Goal: Task Accomplishment & Management: Complete application form

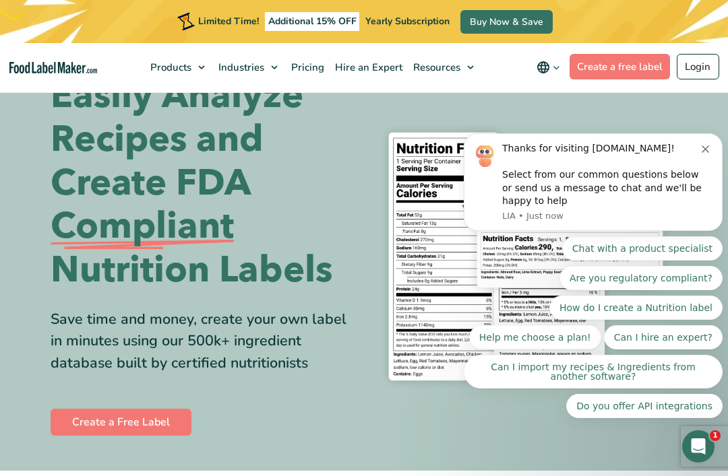
click at [702, 153] on icon "Dismiss notification" at bounding box center [705, 149] width 7 height 7
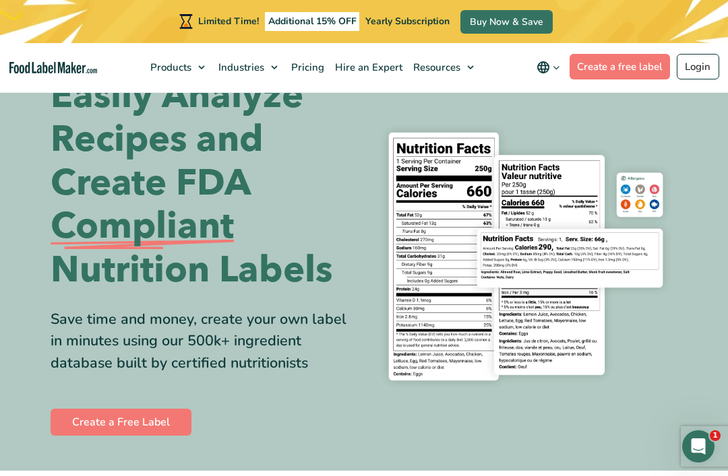
click at [623, 78] on link "Create a free label" at bounding box center [619, 67] width 101 height 26
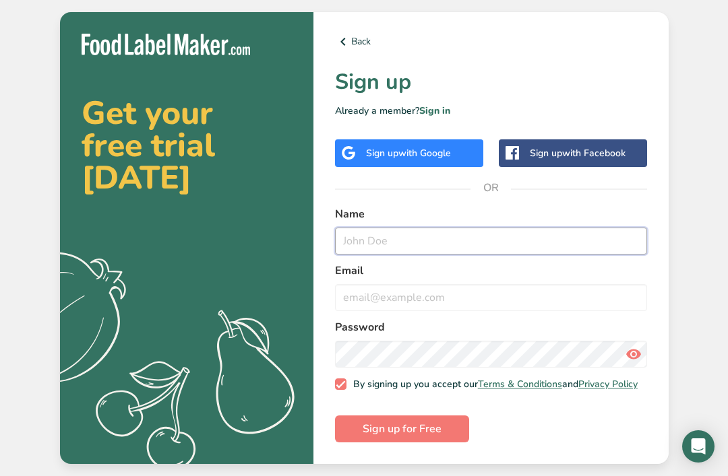
click at [479, 247] on input "text" at bounding box center [491, 241] width 312 height 27
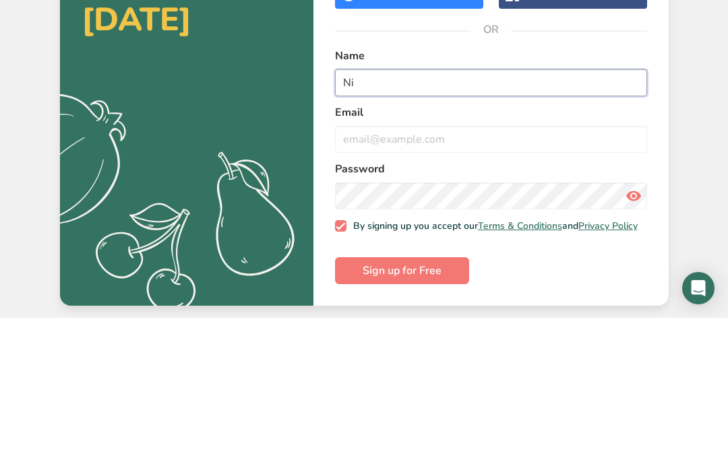
type input "N"
type input "Nai"
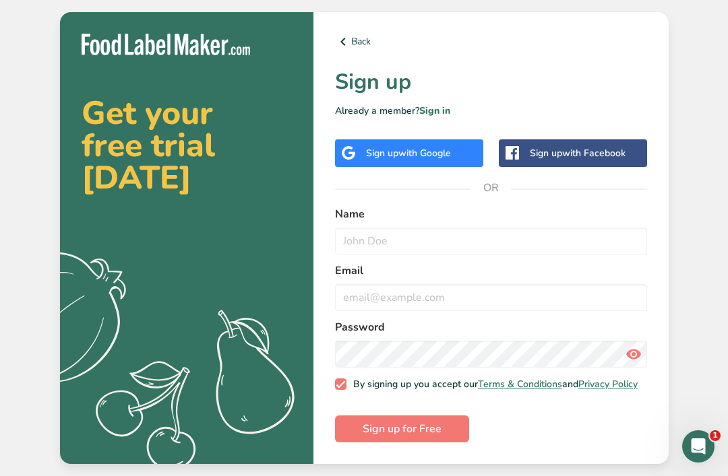
click at [554, 222] on label "Name" at bounding box center [491, 214] width 312 height 16
click at [561, 247] on input "text" at bounding box center [491, 241] width 312 height 27
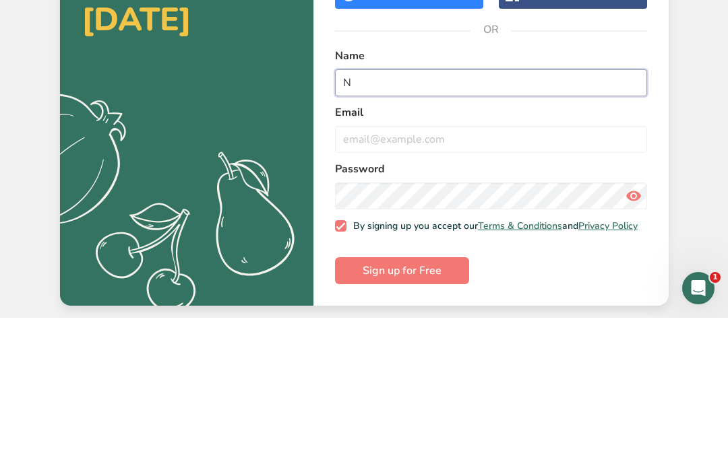
type input "N"
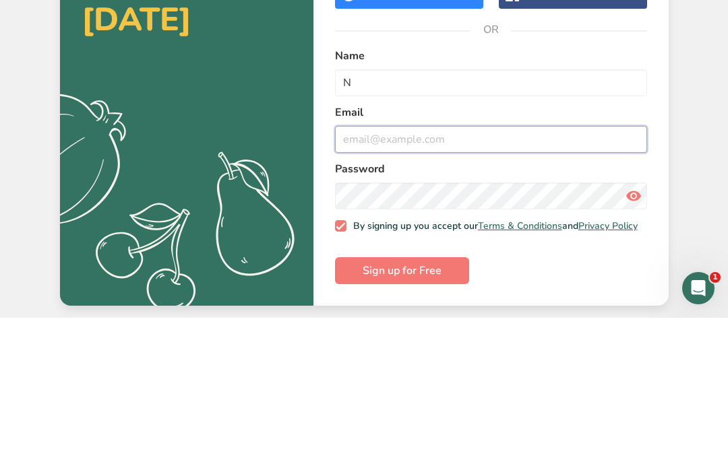
click at [488, 284] on input "email" at bounding box center [491, 297] width 312 height 27
type input "[PERSON_NAME][EMAIL_ADDRESS][PERSON_NAME][DOMAIN_NAME]"
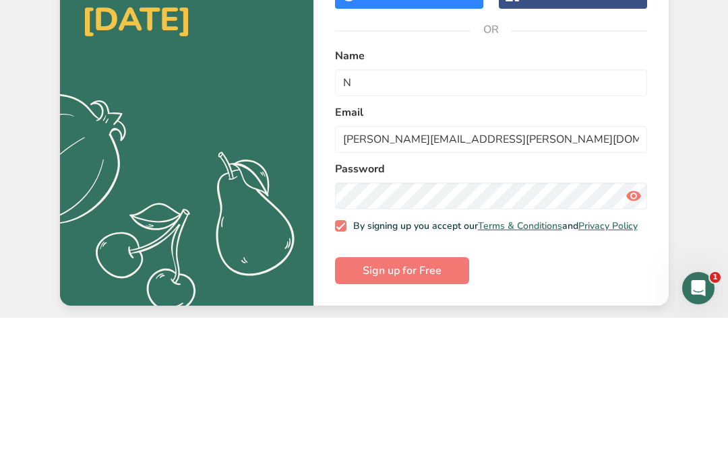
click at [693, 136] on div "Get your free trial [DATE] .a{fill:#f5f3ed;} Back Sign up Already a member? Sig…" at bounding box center [364, 238] width 728 height 476
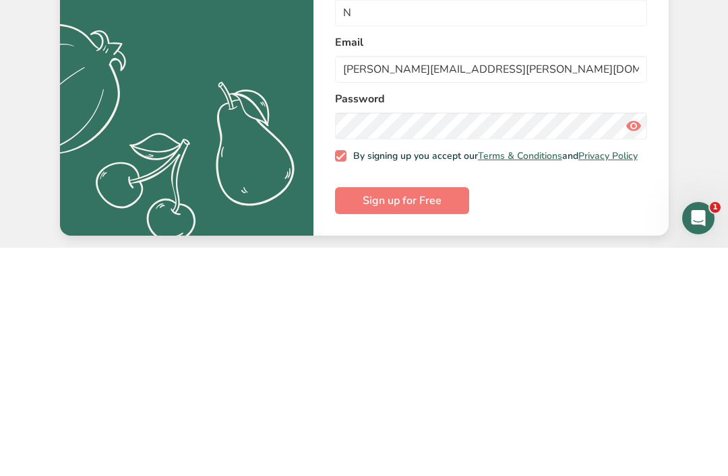
click at [438, 421] on span "Sign up for Free" at bounding box center [402, 429] width 79 height 16
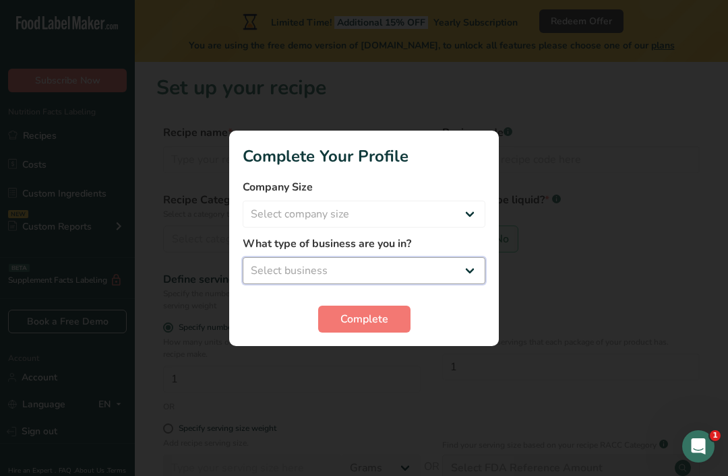
click at [388, 258] on select "Select business Packaged Food Manufacturer Restaurant & Cafe Bakery Meal Plans …" at bounding box center [364, 270] width 243 height 27
select select "8"
click at [344, 314] on span "Complete" at bounding box center [364, 319] width 48 height 16
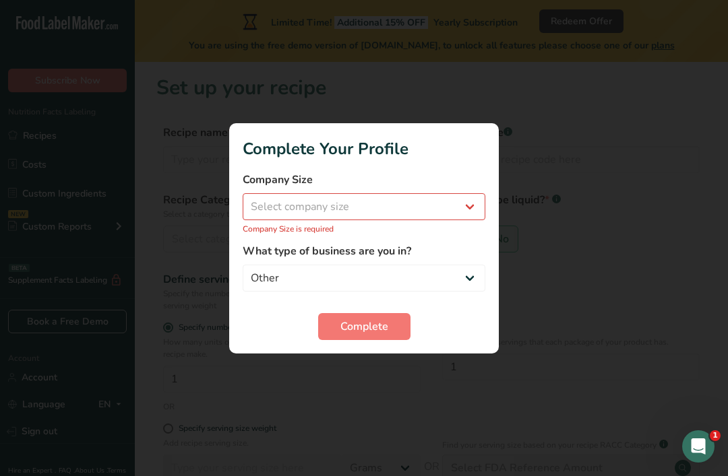
click at [396, 247] on label "What type of business are you in?" at bounding box center [364, 251] width 243 height 16
click at [377, 251] on label "What type of business are you in?" at bounding box center [364, 251] width 243 height 16
click at [478, 255] on label "What type of business are you in?" at bounding box center [364, 251] width 243 height 16
click at [441, 253] on label "What type of business are you in?" at bounding box center [364, 251] width 243 height 16
click at [406, 248] on label "What type of business are you in?" at bounding box center [364, 251] width 243 height 16
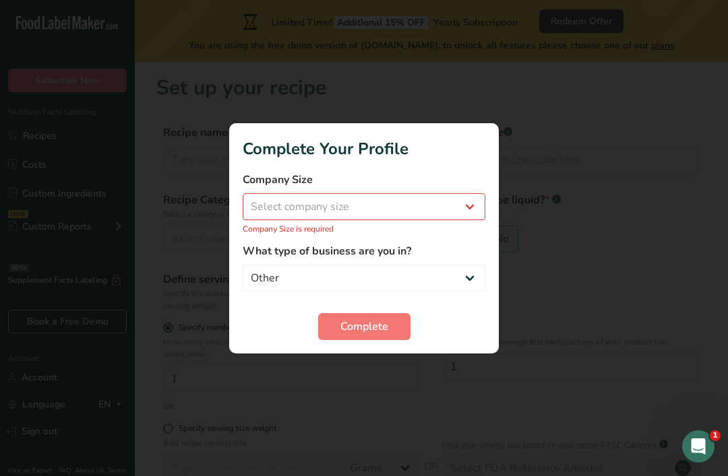
click at [363, 251] on label "What type of business are you in?" at bounding box center [364, 251] width 243 height 16
click at [479, 246] on label "What type of business are you in?" at bounding box center [364, 251] width 243 height 16
click at [451, 308] on form "Company Size Select company size Fewer than 10 Employees 10 to 50 Employees 51 …" at bounding box center [364, 256] width 243 height 168
click at [459, 318] on div "Complete" at bounding box center [364, 326] width 243 height 27
click at [448, 318] on div "Complete" at bounding box center [364, 326] width 243 height 27
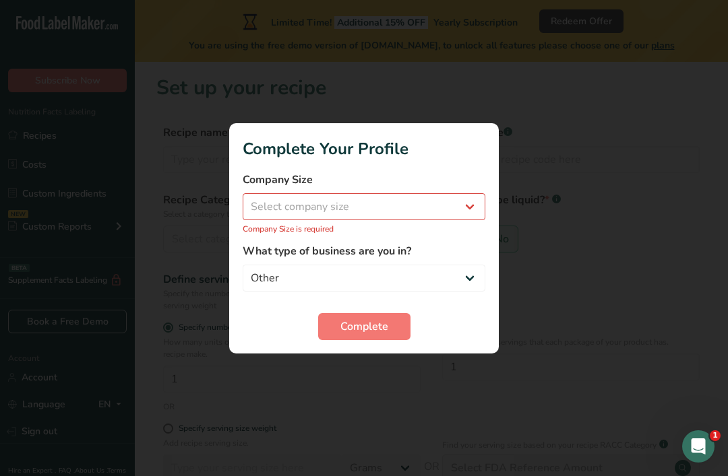
click at [466, 243] on label "What type of business are you in?" at bounding box center [364, 251] width 243 height 16
click at [375, 361] on div at bounding box center [364, 238] width 728 height 476
click at [450, 249] on label "What type of business are you in?" at bounding box center [364, 251] width 243 height 16
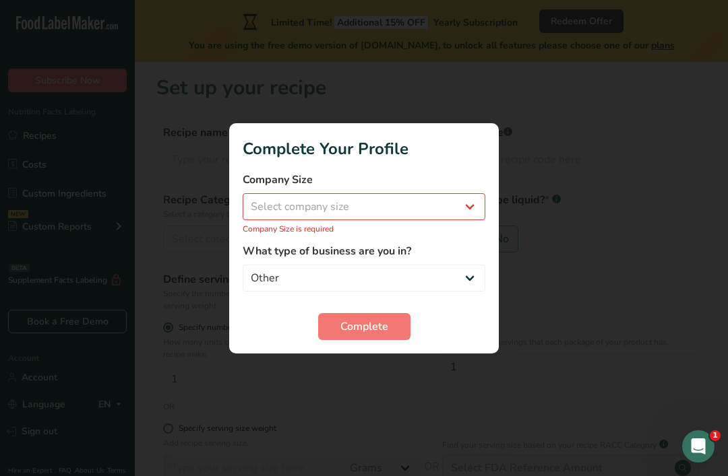
click at [421, 242] on form "Company Size Select company size Fewer than 10 Employees 10 to 50 Employees 51 …" at bounding box center [364, 256] width 243 height 168
click at [371, 365] on div at bounding box center [364, 238] width 728 height 476
click at [460, 254] on label "What type of business are you in?" at bounding box center [364, 251] width 243 height 16
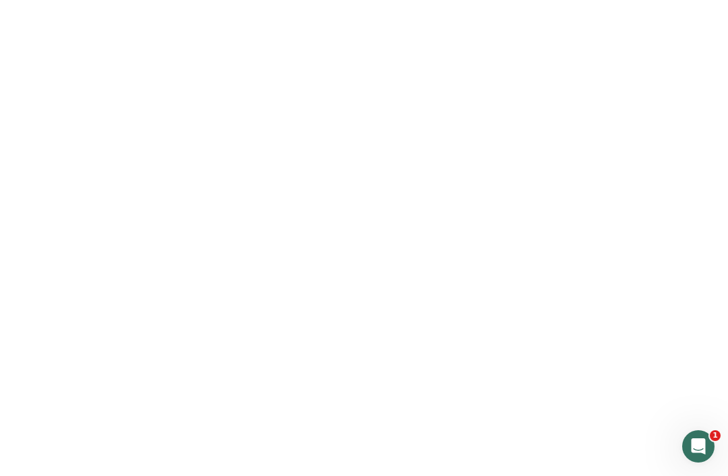
scroll to position [43, 0]
